Goal: Information Seeking & Learning: Find specific fact

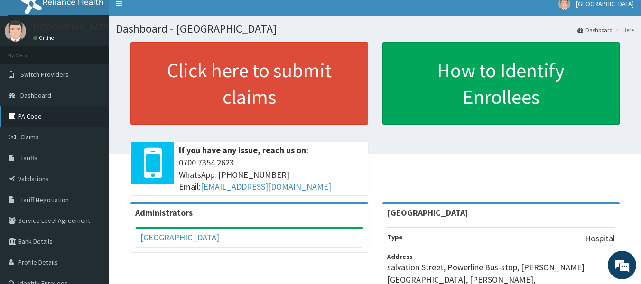
click at [56, 115] on link "PA Code" at bounding box center [54, 116] width 109 height 21
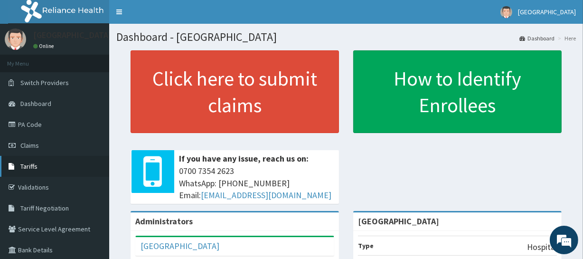
click at [59, 160] on link "Tariffs" at bounding box center [54, 166] width 109 height 21
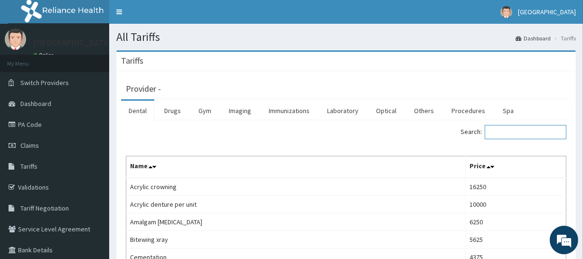
click at [505, 134] on input "Search:" at bounding box center [525, 132] width 82 height 14
click at [175, 114] on link "Drugs" at bounding box center [173, 111] width 32 height 20
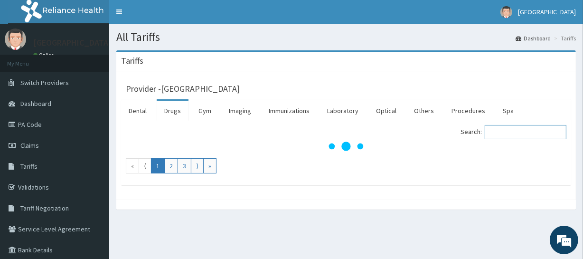
click at [507, 133] on input "Search:" at bounding box center [525, 132] width 82 height 14
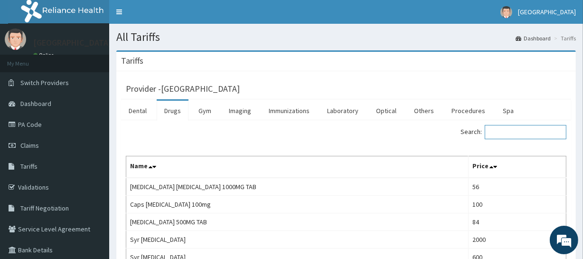
paste input "ARISTOBET N BETADRONE N"
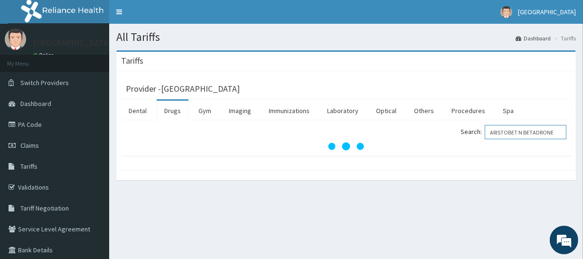
scroll to position [0, 1]
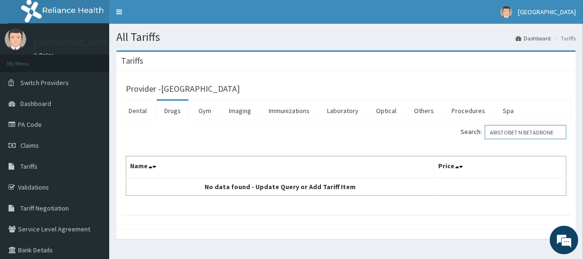
click at [499, 129] on input "ARISTOBET N BETADRONE" at bounding box center [525, 132] width 82 height 14
click at [531, 130] on input "ARISTOBET N BETADRONE" at bounding box center [525, 132] width 82 height 14
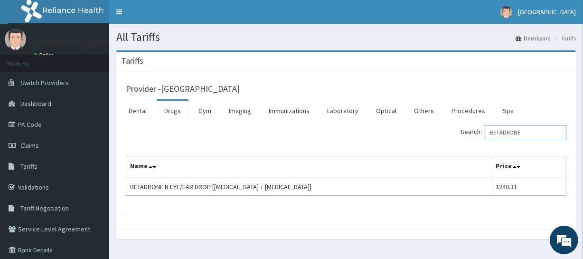
click at [530, 130] on input "BETADRONE" at bounding box center [525, 132] width 82 height 14
type input "B"
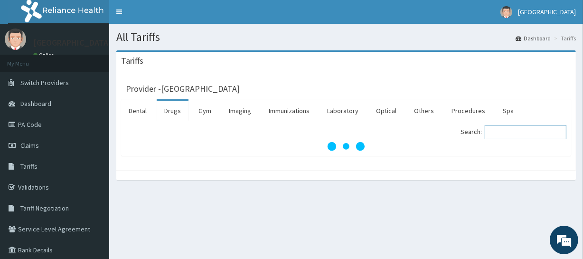
paste input "ARISTOBET N BETADRONE N"
click at [498, 133] on input "ARISTOBET" at bounding box center [525, 132] width 82 height 14
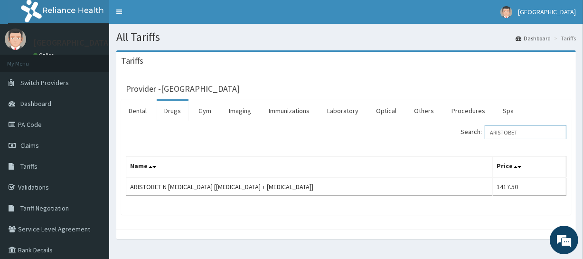
click at [535, 135] on input "ARISTOBET" at bounding box center [525, 132] width 82 height 14
type input "A"
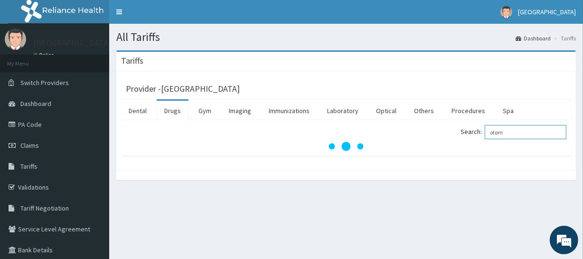
click at [533, 133] on input "otom" at bounding box center [525, 132] width 82 height 14
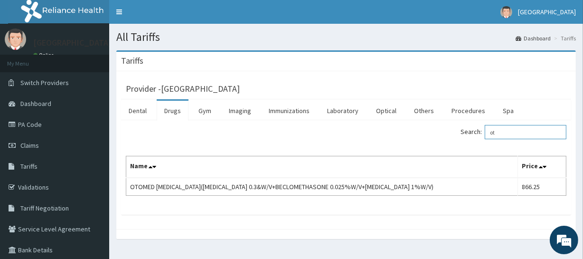
type input "o"
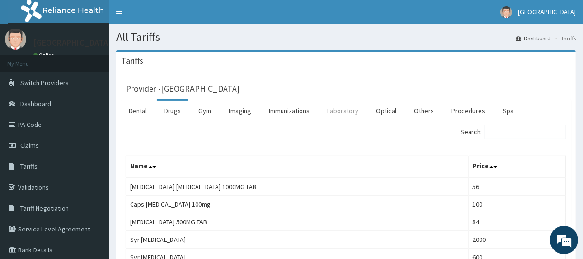
click at [345, 108] on link "Laboratory" at bounding box center [342, 111] width 46 height 20
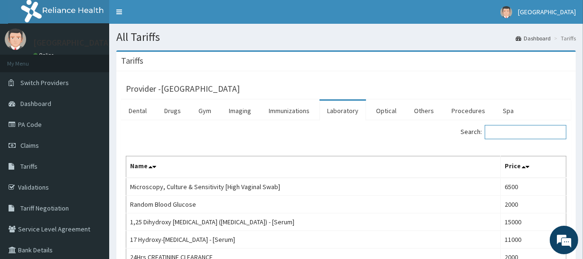
click at [520, 131] on input "Search:" at bounding box center [525, 132] width 82 height 14
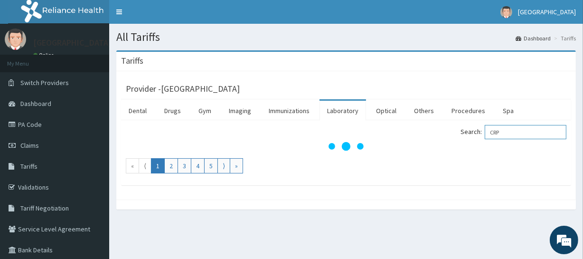
type input "CRP"
click at [361, 188] on div "Provider - Lota Medical Centre Dental Drugs Gym Imaging Immunizations Laborator…" at bounding box center [345, 135] width 459 height 128
